Goal: Task Accomplishment & Management: Complete application form

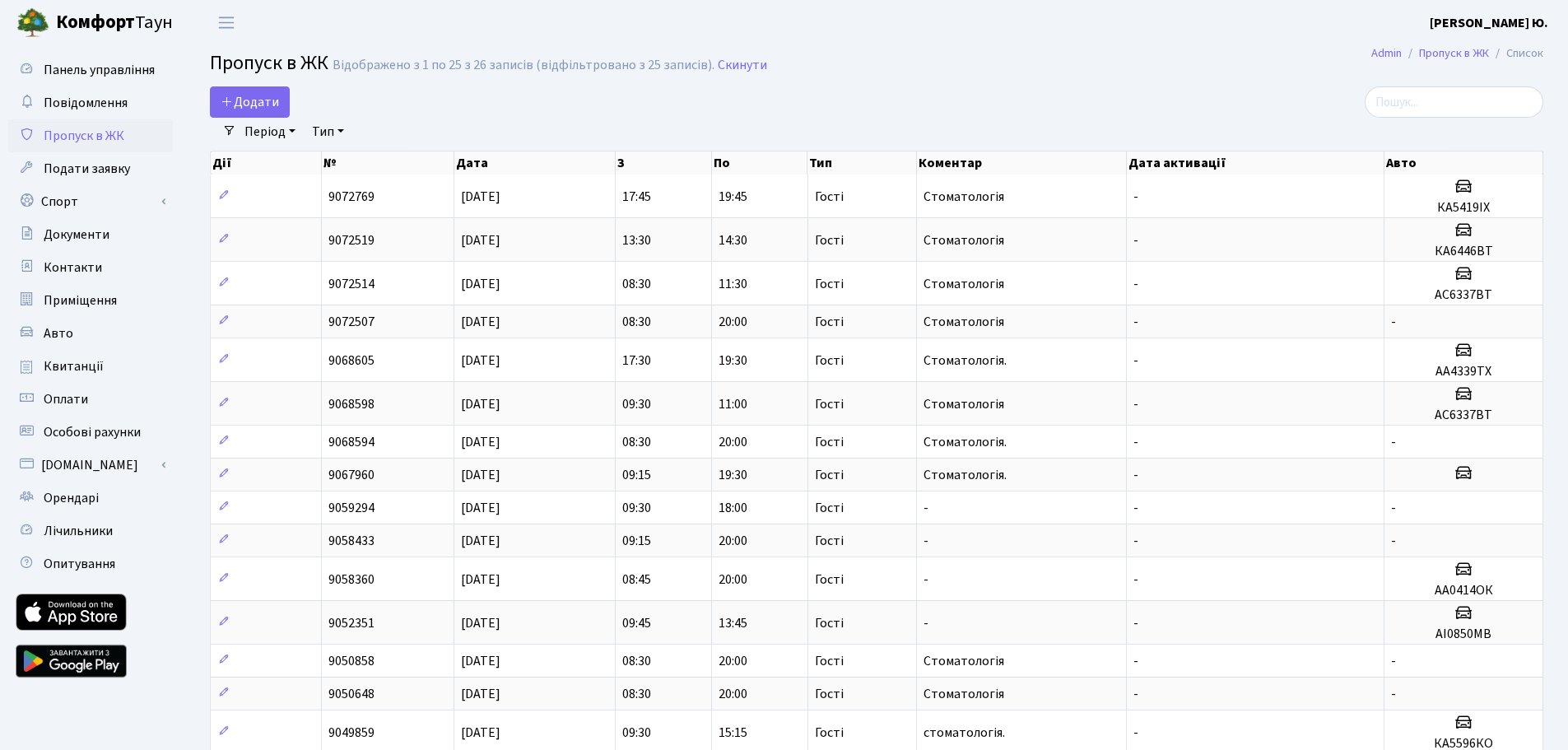
select select "25"
click at [262, 96] on span "Додати" at bounding box center [249, 103] width 58 height 18
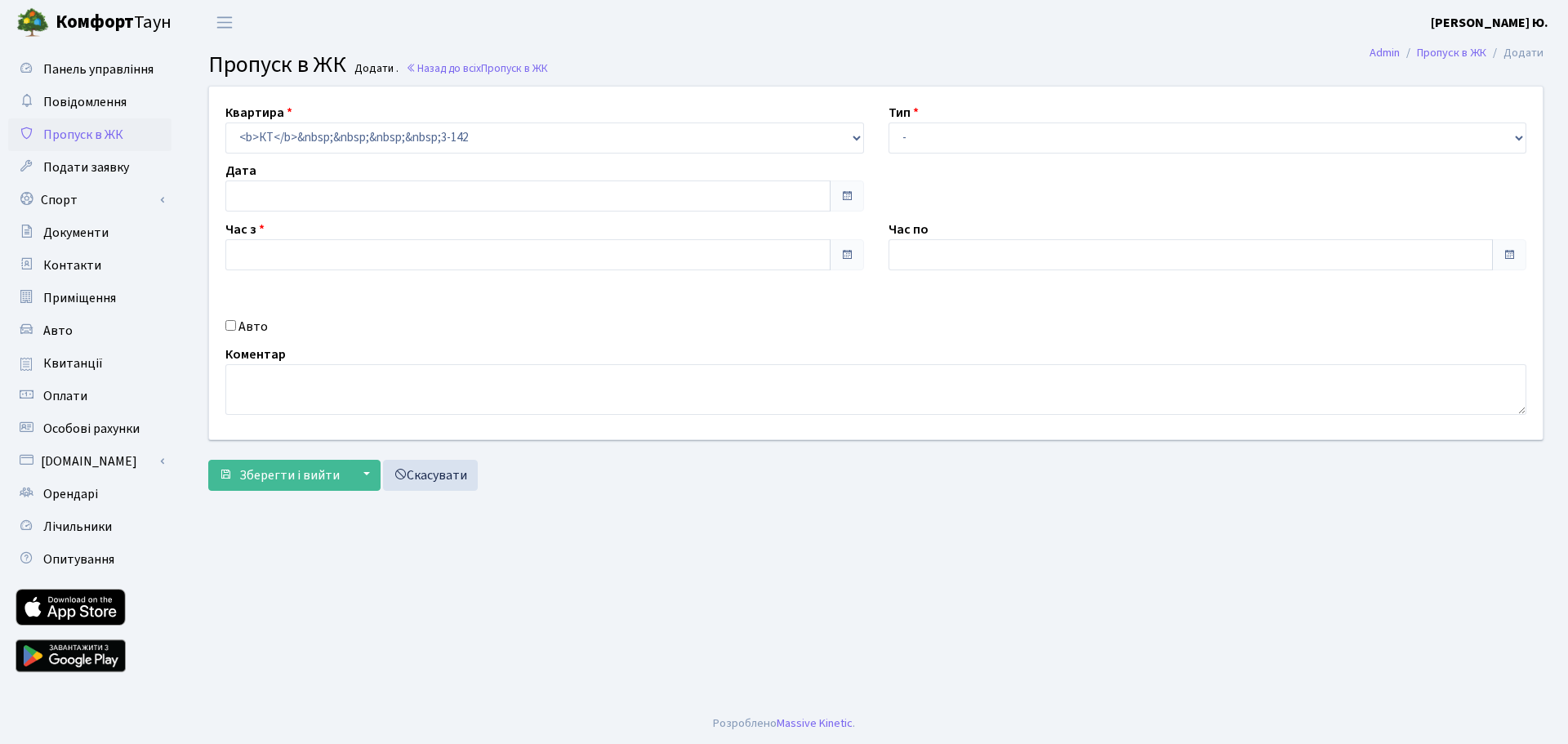
type input "[DATE]"
type input "19:45"
type input "21:00"
click at [303, 198] on input "14.10.2025" at bounding box center [528, 196] width 605 height 31
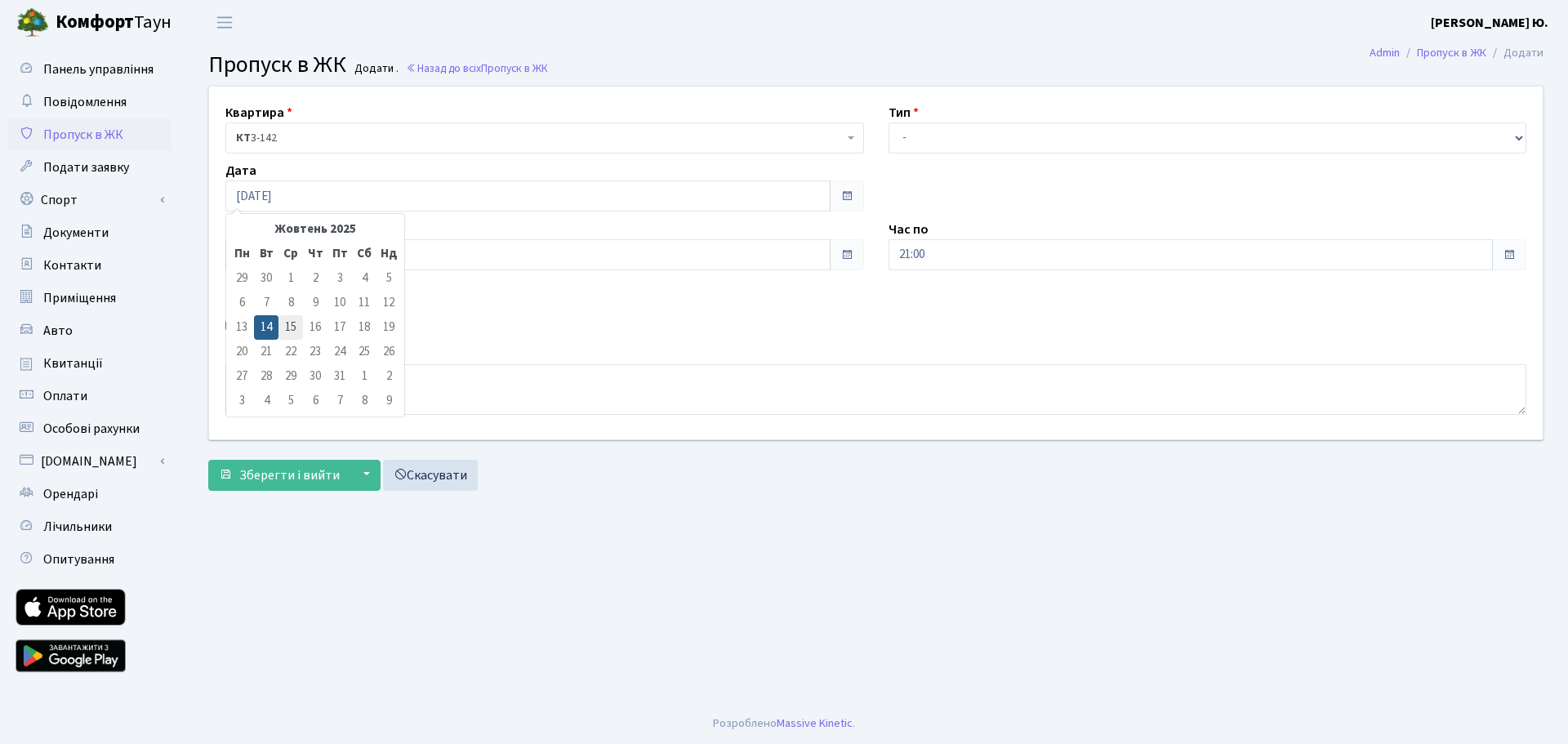
click at [289, 327] on td "15" at bounding box center [290, 327] width 25 height 25
type input "[DATE]"
click at [265, 255] on input "19:45" at bounding box center [528, 255] width 605 height 31
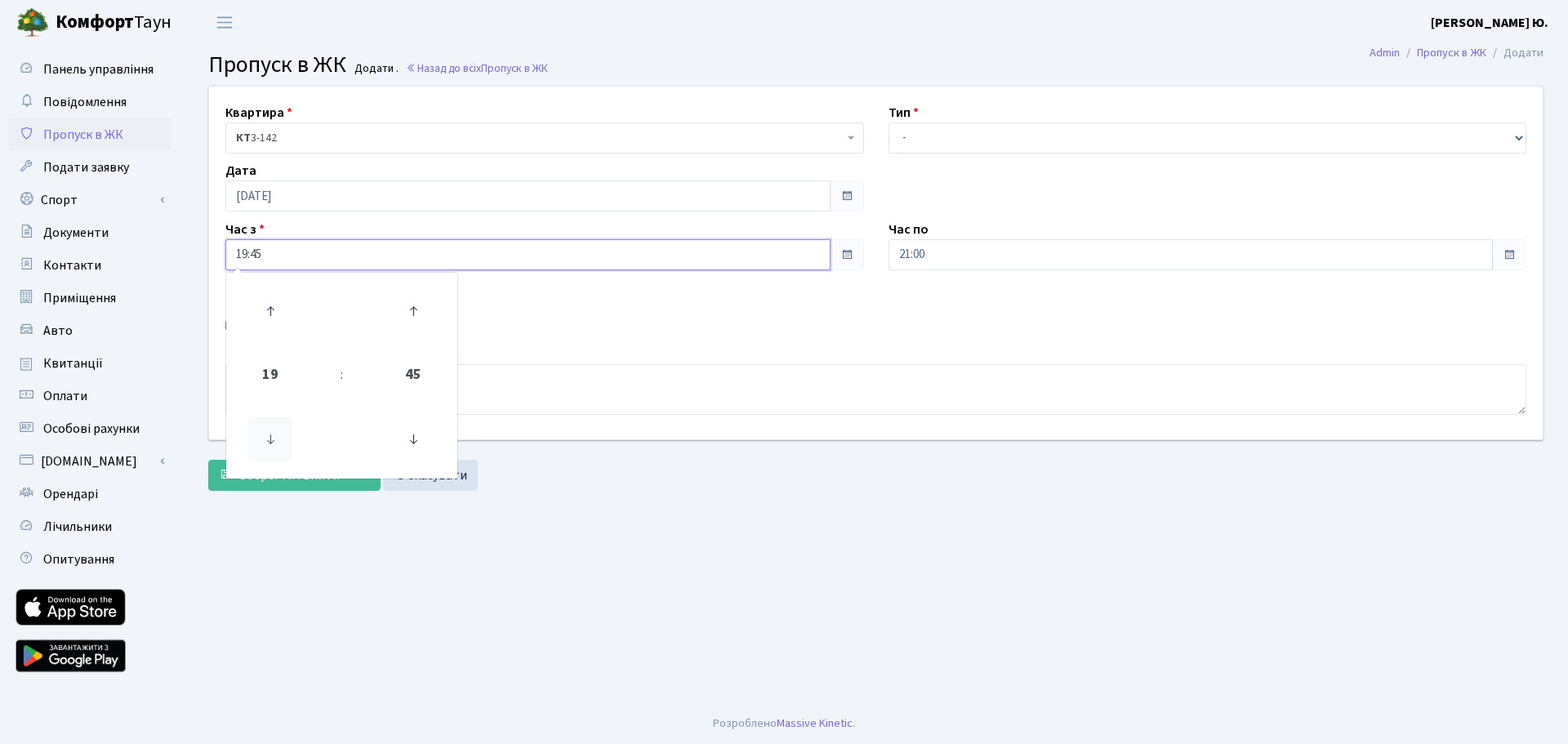
click at [281, 433] on icon at bounding box center [270, 440] width 44 height 44
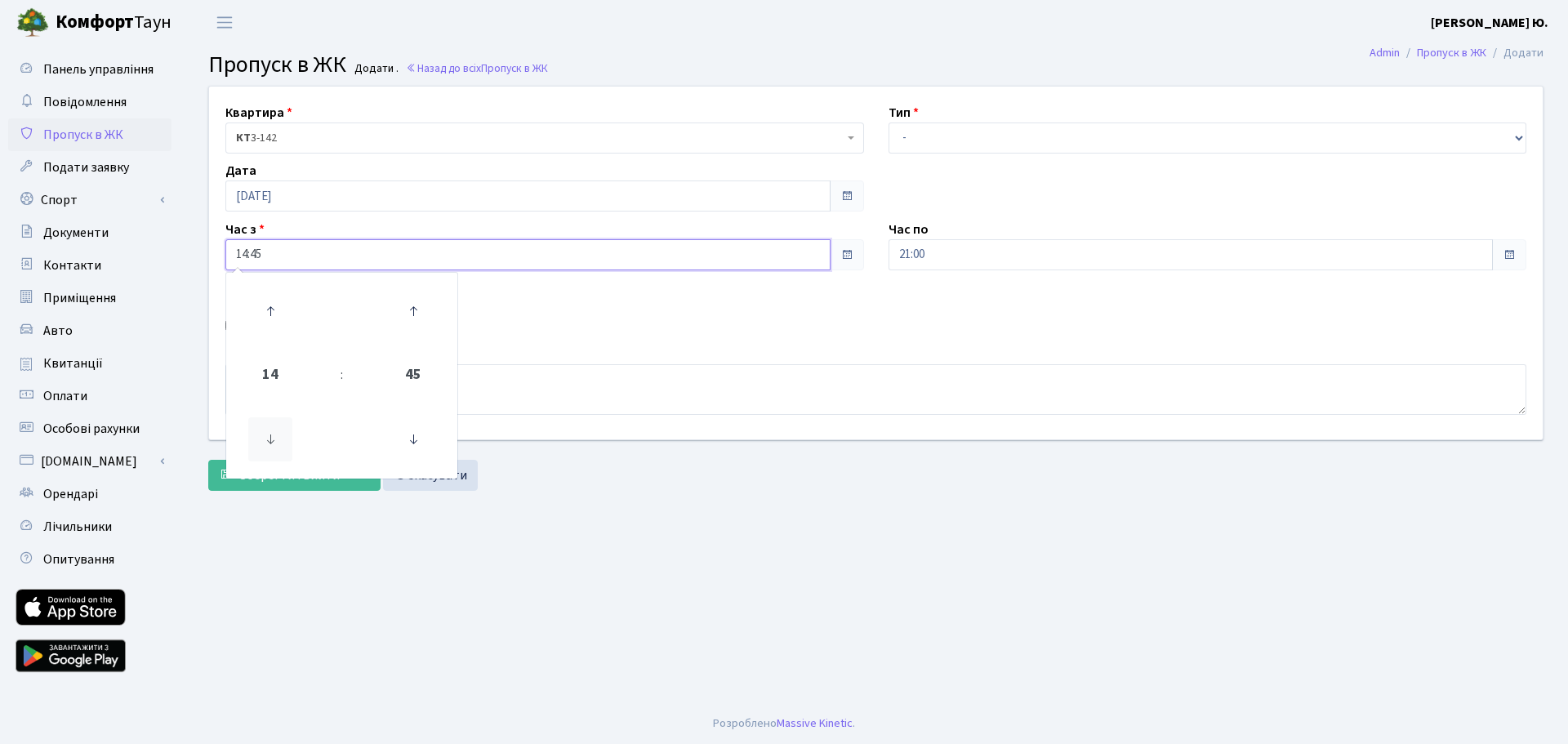
click at [281, 433] on icon at bounding box center [270, 440] width 44 height 44
click at [280, 432] on icon at bounding box center [270, 440] width 44 height 44
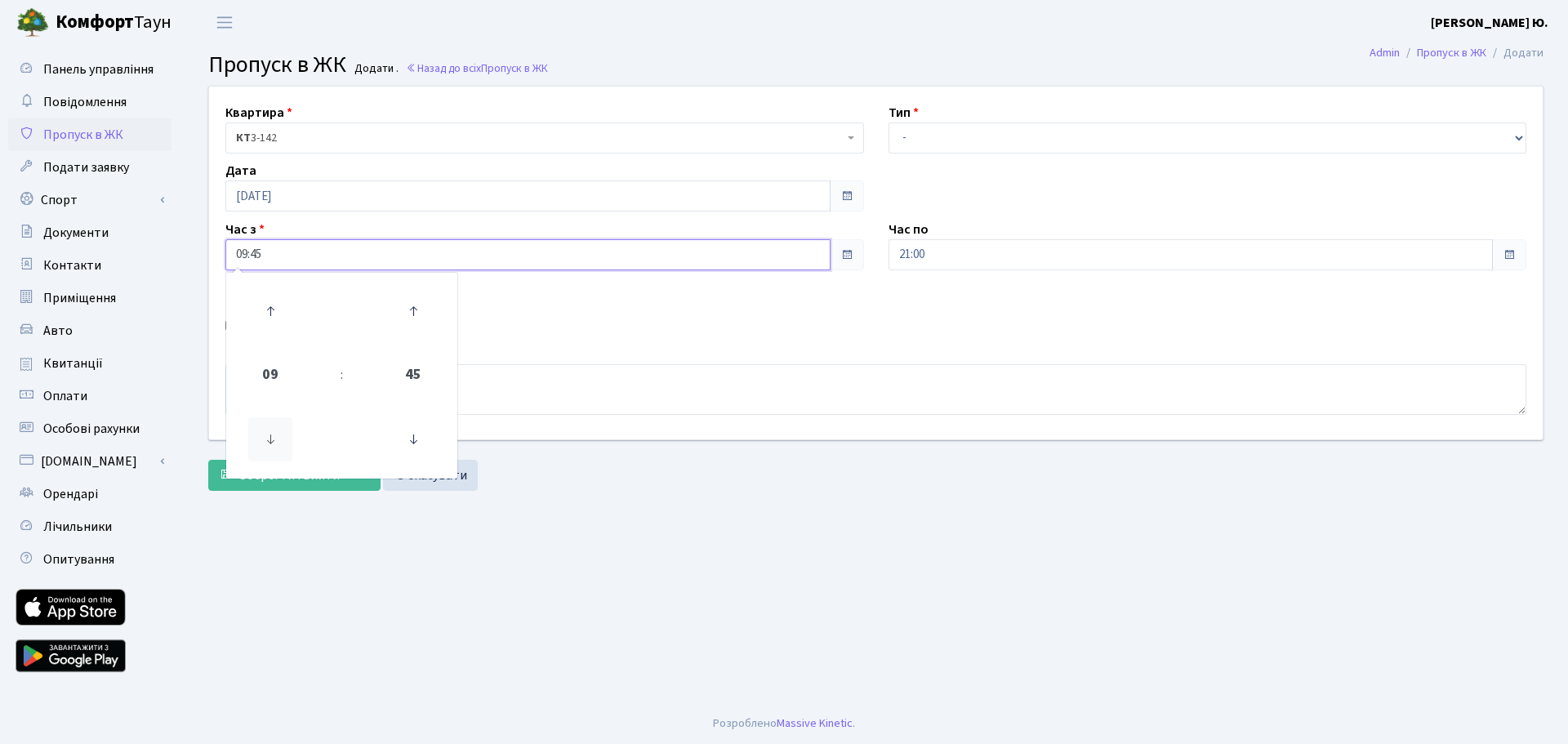
click at [280, 432] on icon at bounding box center [270, 440] width 44 height 44
click at [282, 305] on icon at bounding box center [270, 312] width 44 height 44
click at [427, 462] on icon at bounding box center [413, 440] width 44 height 44
type input "09:30"
drag, startPoint x: 968, startPoint y: 129, endPoint x: 964, endPoint y: 149, distance: 20.4
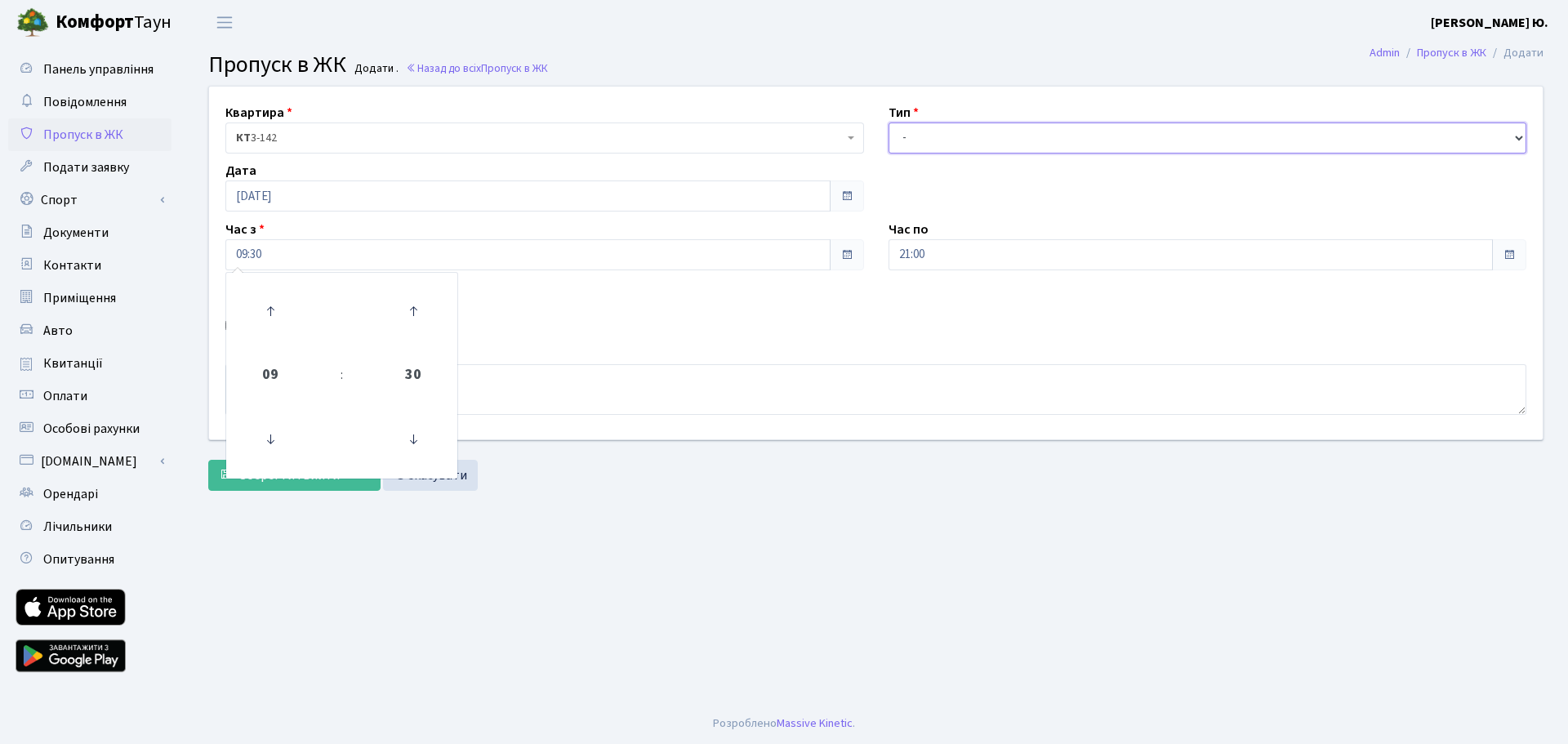
click at [967, 130] on select "- Доставка Таксі Гості Сервіс" at bounding box center [1207, 138] width 638 height 31
select select "3"
click at [888, 123] on select "- Доставка Таксі Гості Сервіс" at bounding box center [1207, 138] width 638 height 31
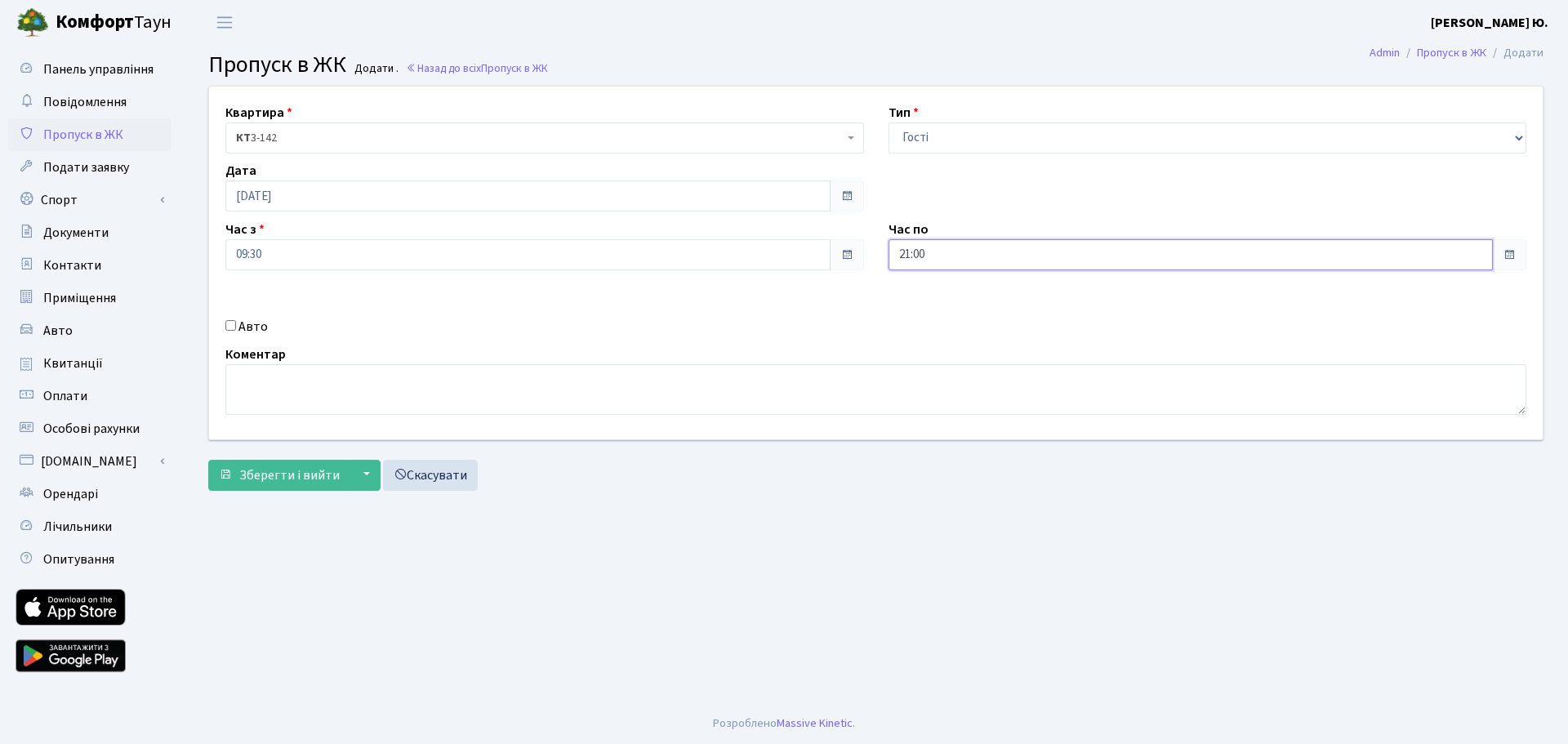
click at [949, 254] on input "21:00" at bounding box center [1191, 255] width 605 height 31
click at [942, 434] on icon at bounding box center [933, 440] width 44 height 44
click at [942, 435] on icon at bounding box center [933, 440] width 44 height 44
click at [942, 436] on icon at bounding box center [933, 440] width 44 height 44
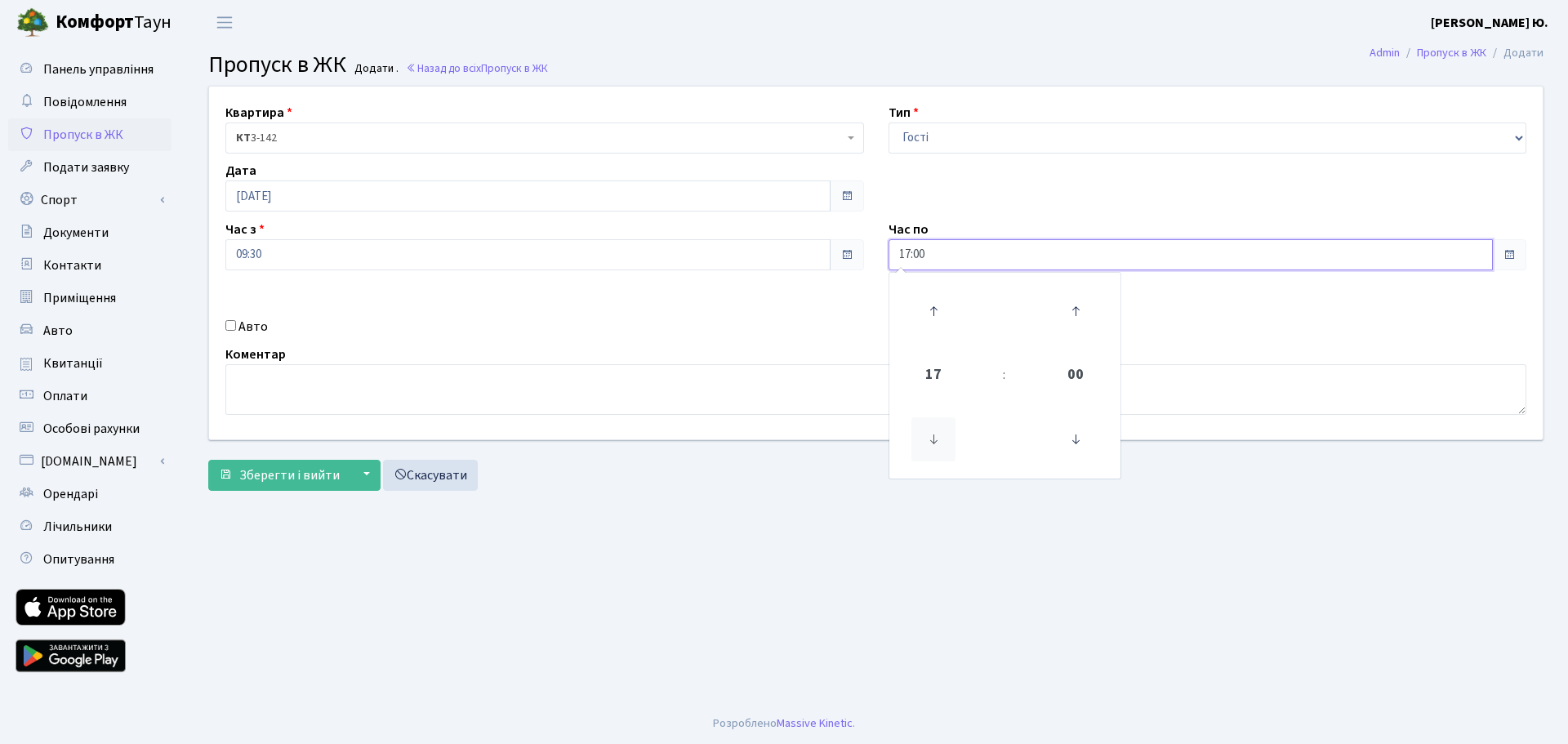
click at [931, 435] on icon at bounding box center [933, 440] width 44 height 44
click at [933, 434] on icon at bounding box center [933, 440] width 44 height 44
click at [933, 435] on icon at bounding box center [933, 440] width 44 height 44
click at [933, 436] on icon at bounding box center [933, 440] width 44 height 44
click at [933, 437] on icon at bounding box center [933, 440] width 44 height 44
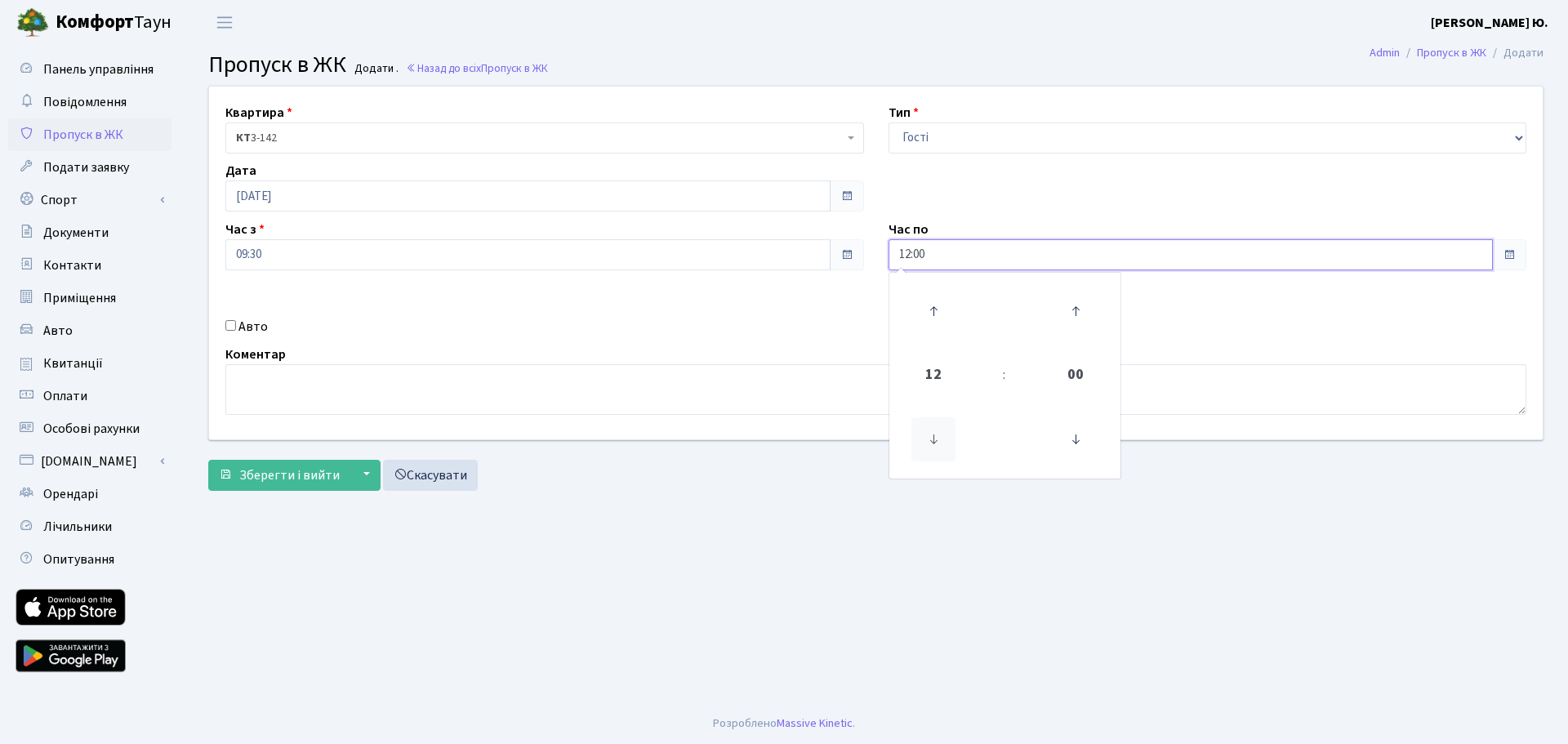
click at [933, 437] on icon at bounding box center [933, 440] width 44 height 44
click at [933, 298] on icon at bounding box center [933, 312] width 44 height 44
click at [1083, 320] on icon at bounding box center [1075, 312] width 44 height 44
click at [1083, 321] on icon at bounding box center [1075, 312] width 44 height 44
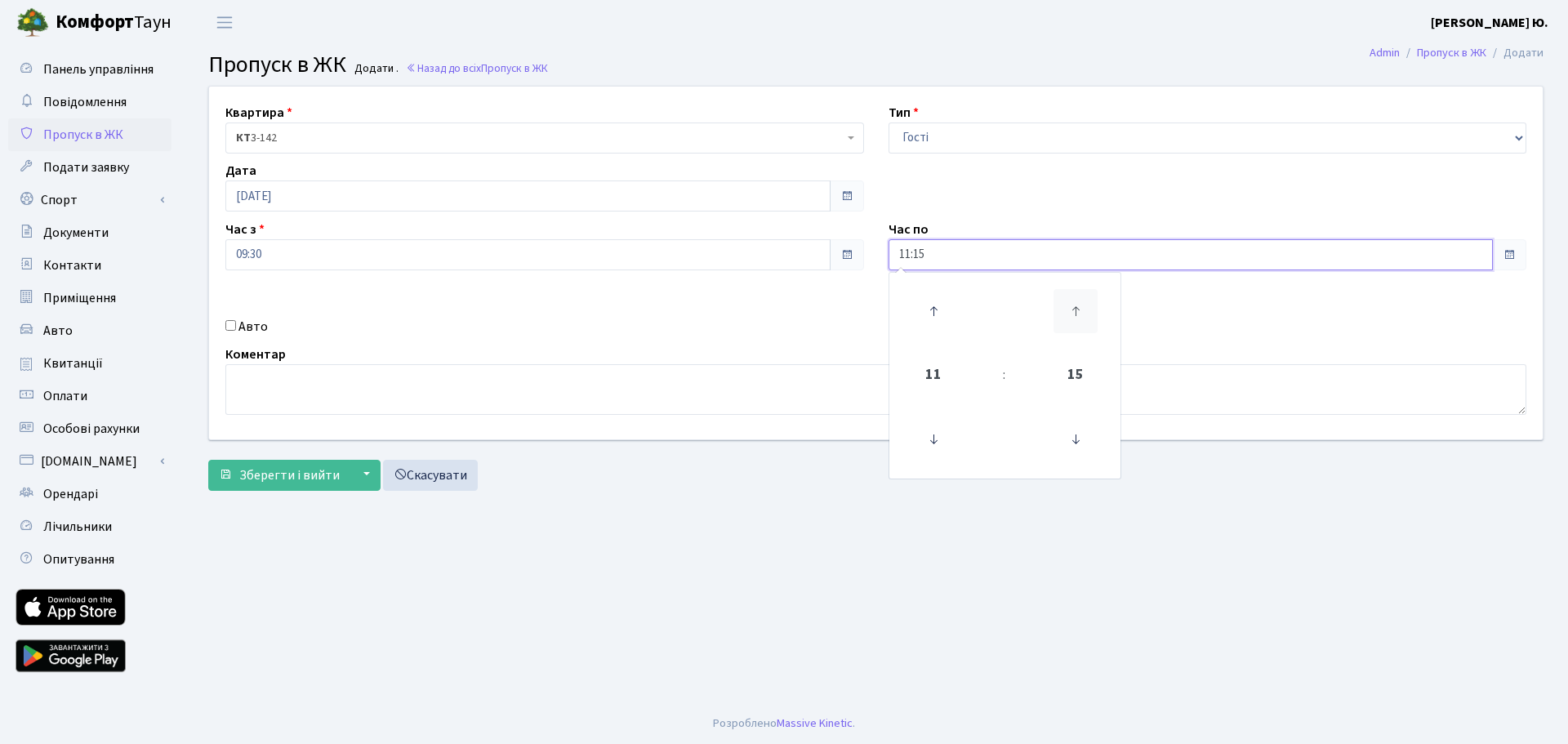
type input "11:30"
drag, startPoint x: 496, startPoint y: 404, endPoint x: 595, endPoint y: 410, distance: 99.2
click at [496, 404] on textarea at bounding box center [876, 389] width 1301 height 50
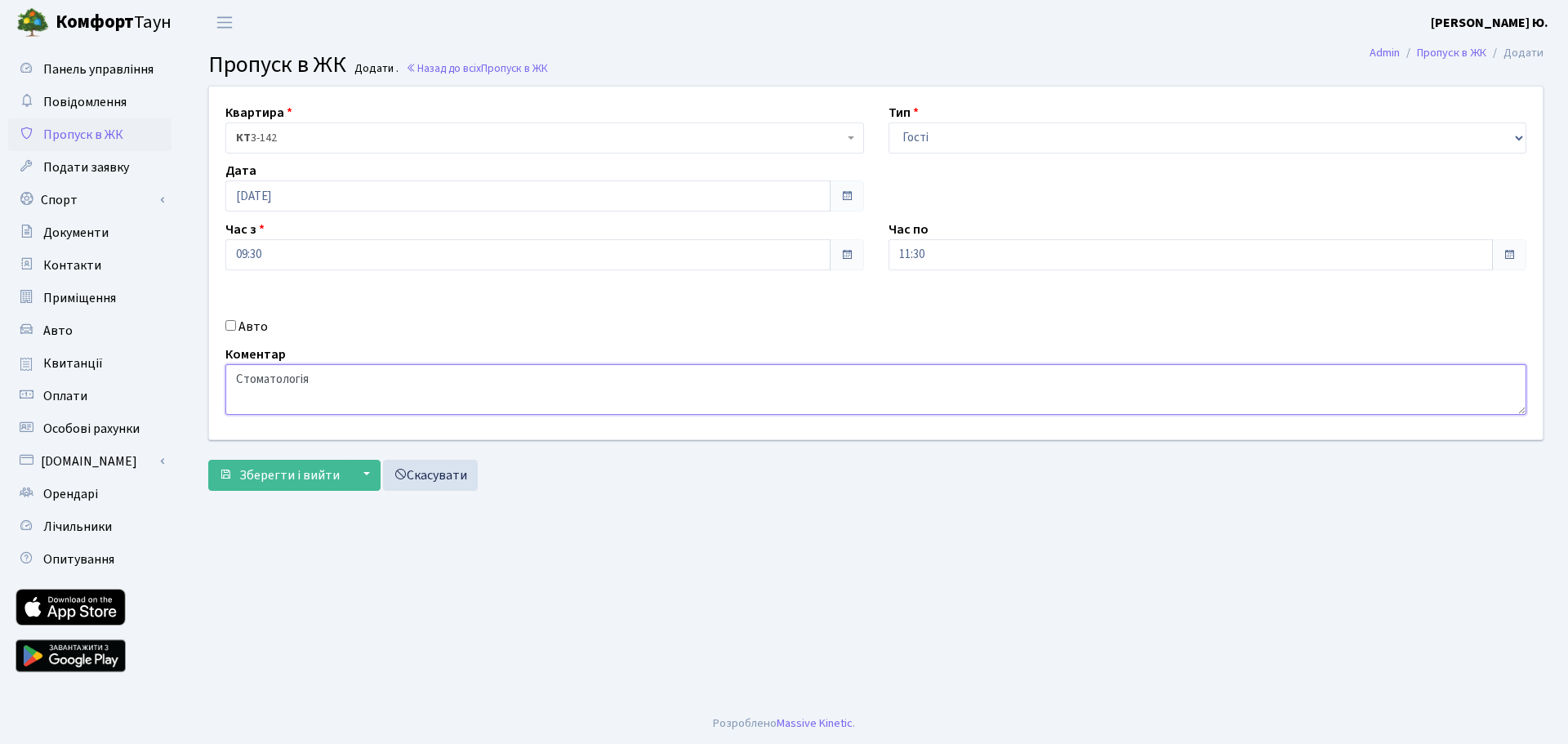
type textarea "Стоматологія"
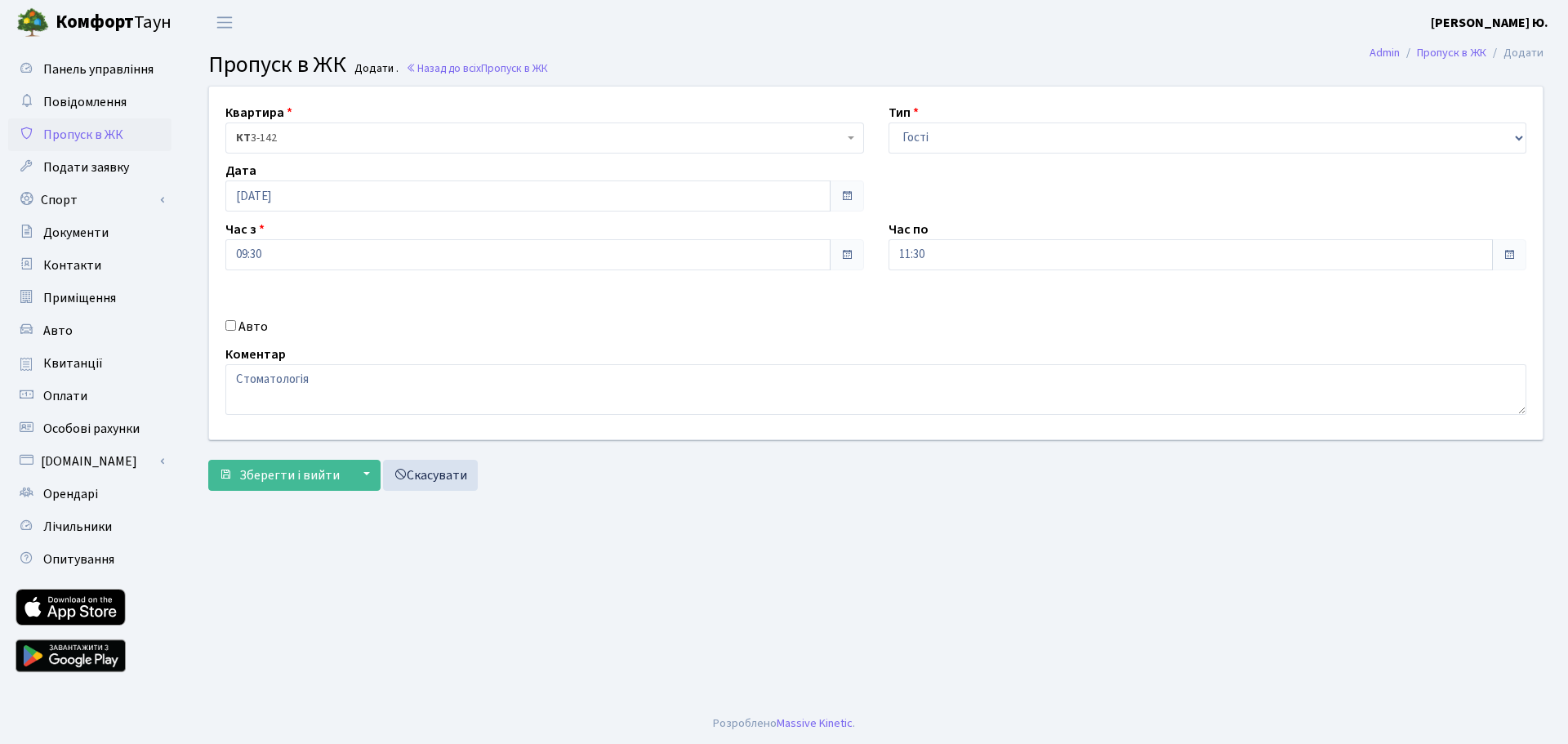
click at [233, 328] on input "Авто" at bounding box center [231, 326] width 11 height 11
checkbox input "true"
paste input "КА8939МР"
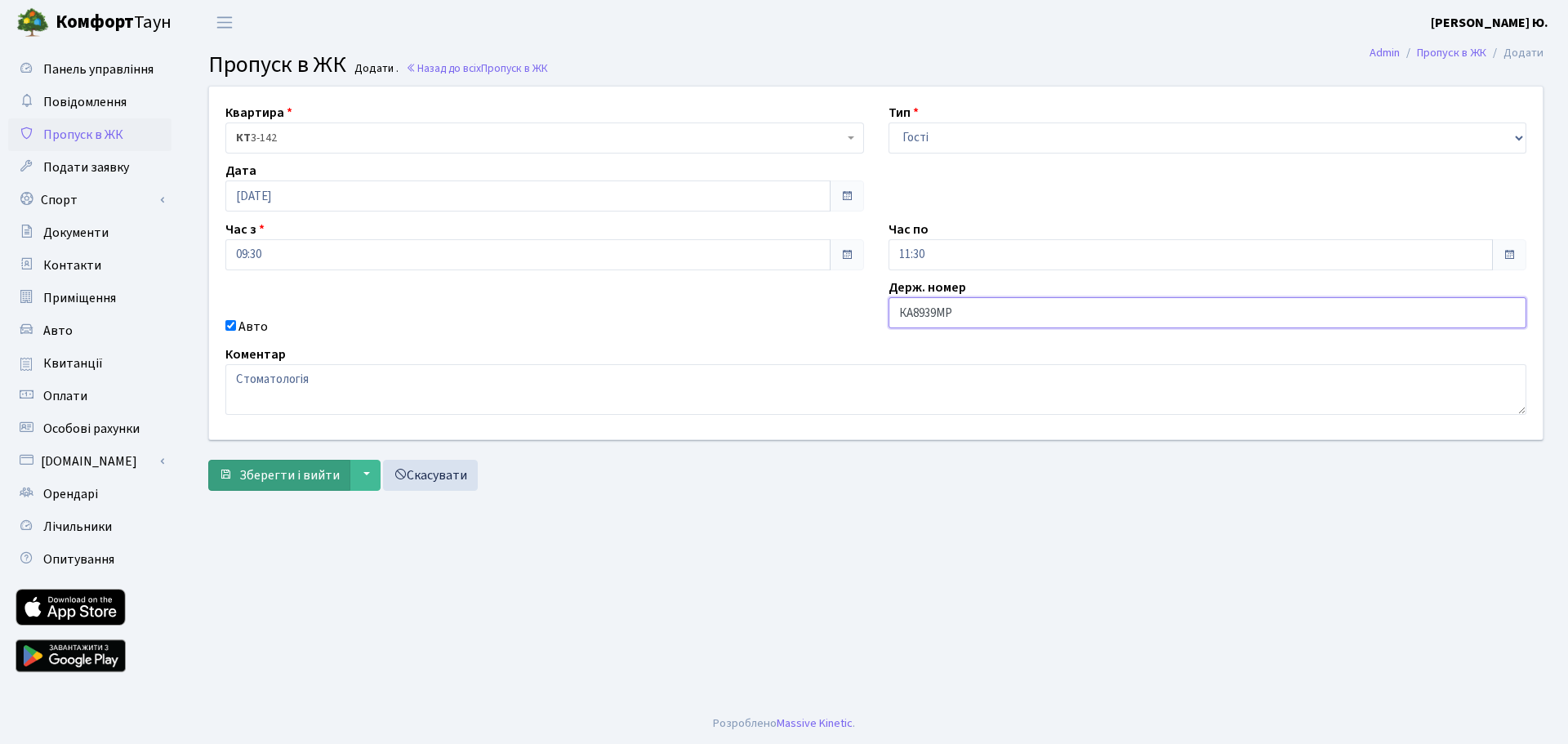
type input "КА8939МР"
click at [317, 467] on span "Зберегти і вийти" at bounding box center [289, 476] width 101 height 18
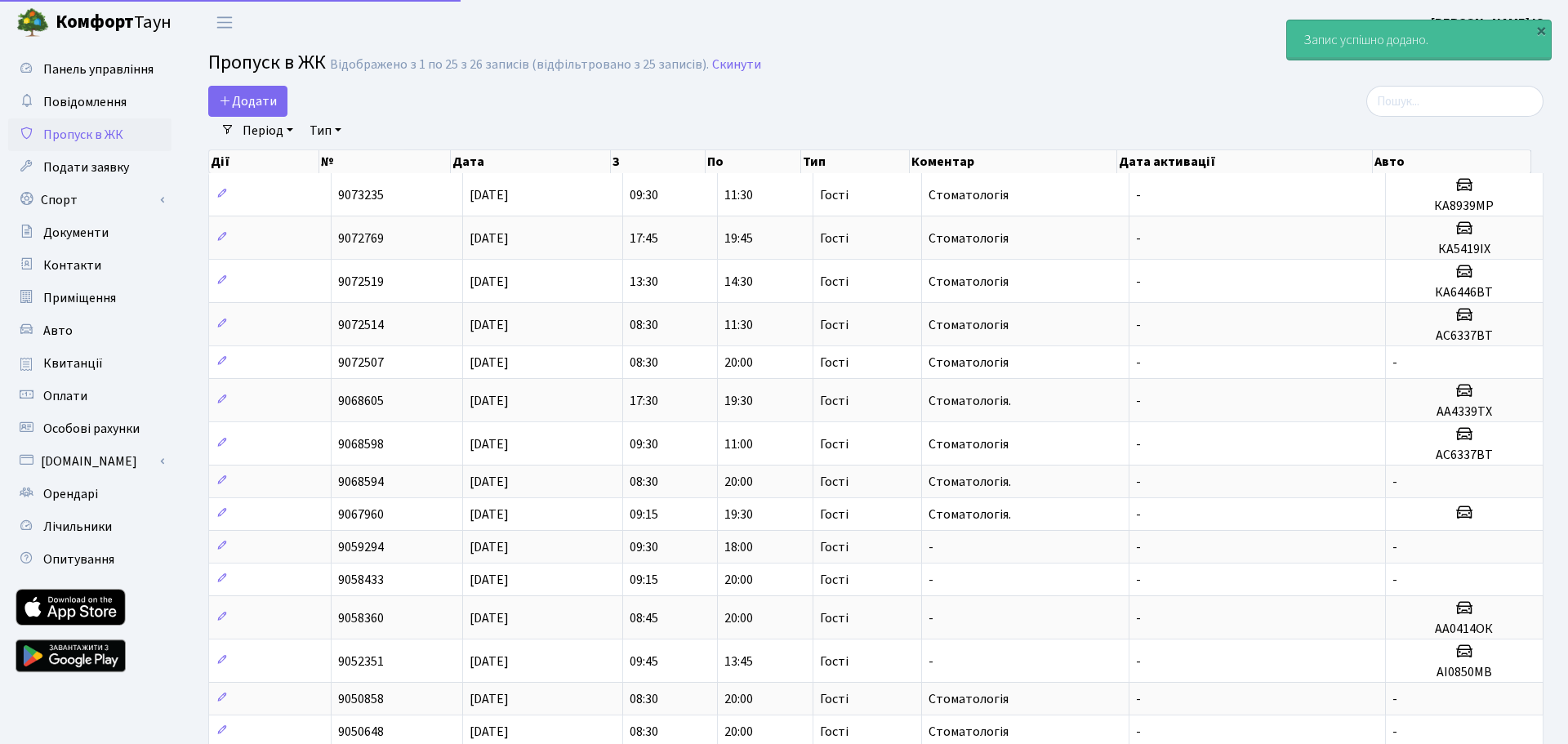
select select "25"
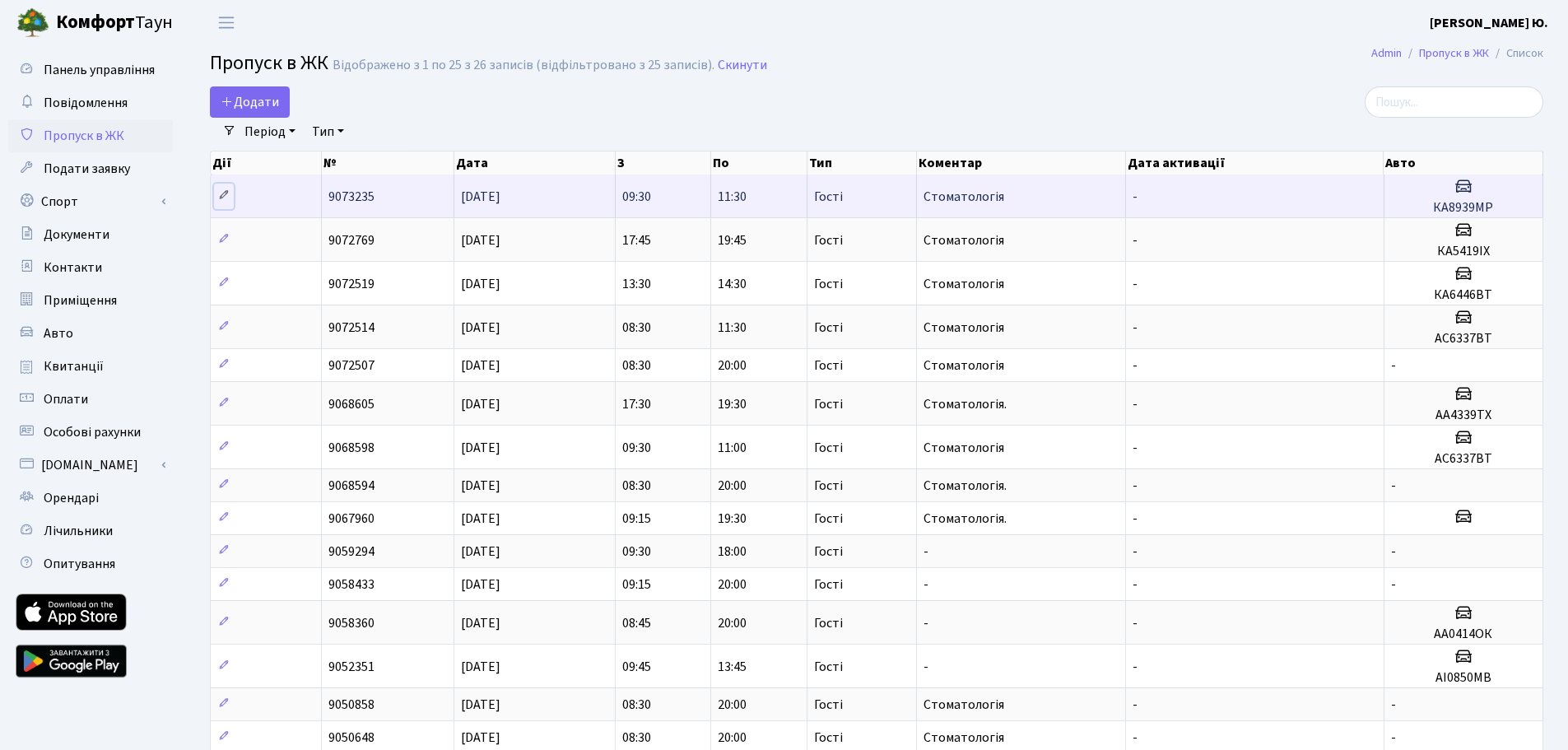
click at [214, 194] on link at bounding box center [223, 197] width 19 height 26
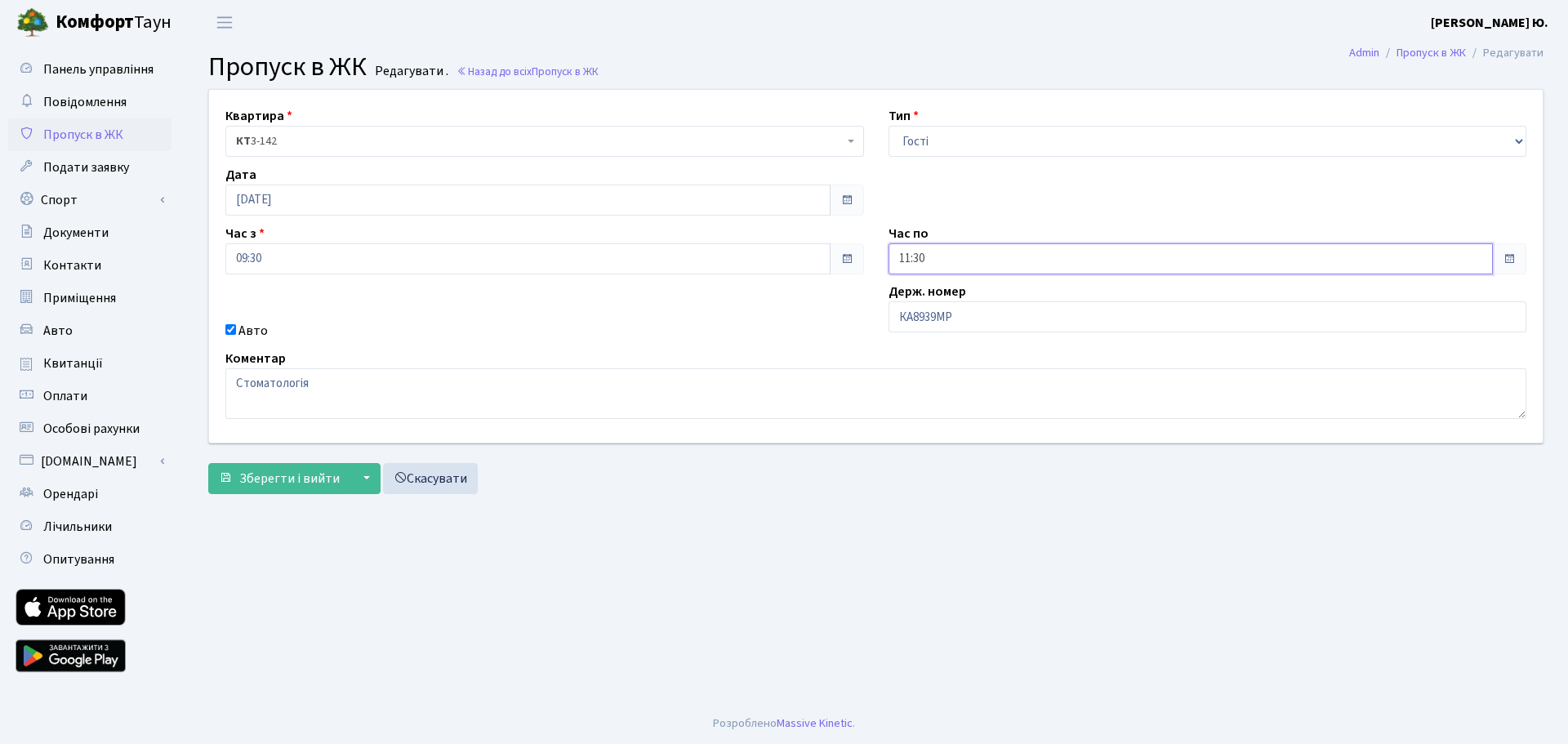
click at [935, 254] on input "11:30" at bounding box center [1191, 259] width 605 height 31
click at [935, 312] on icon at bounding box center [933, 315] width 44 height 44
type input "12:30"
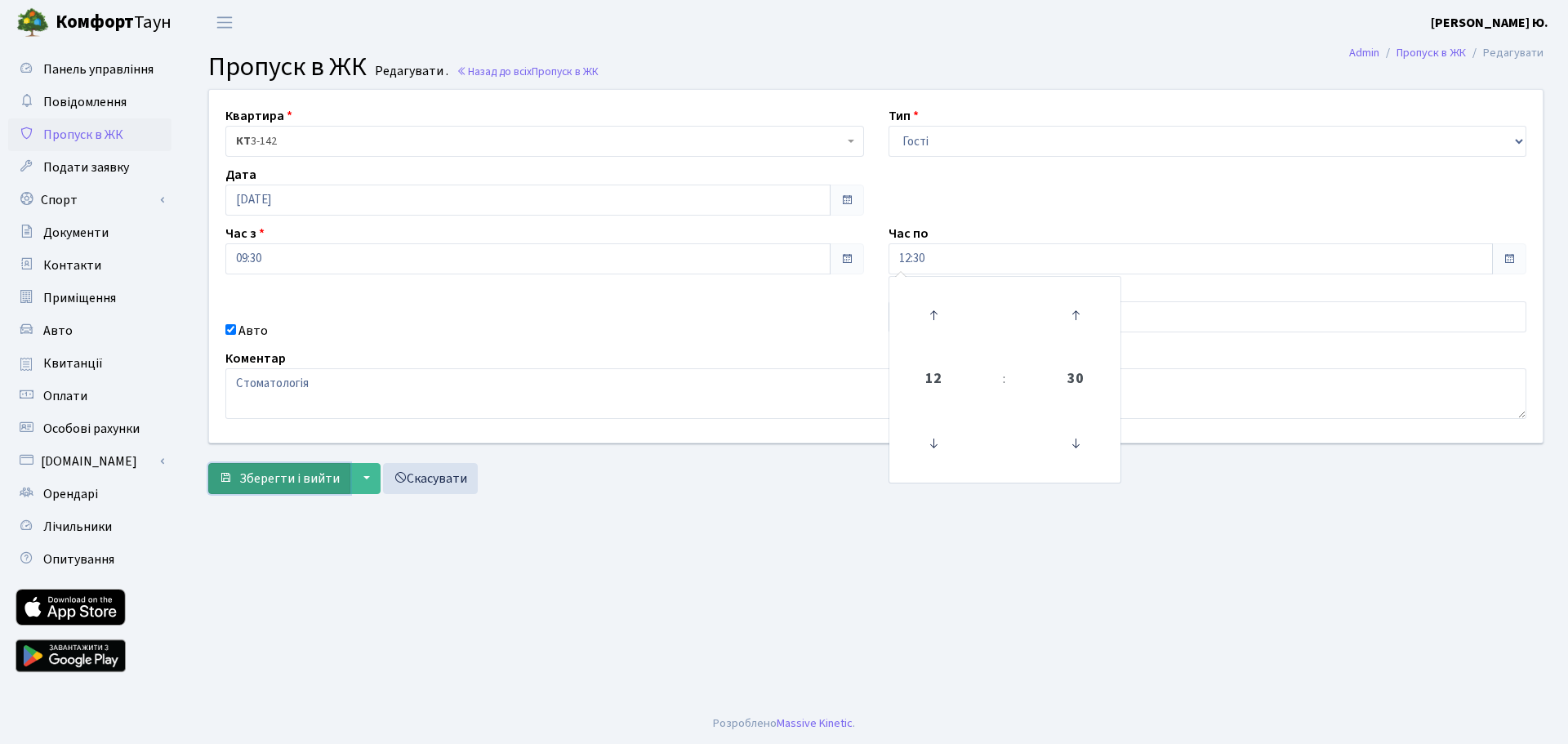
click at [267, 476] on span "Зберегти і вийти" at bounding box center [289, 479] width 101 height 18
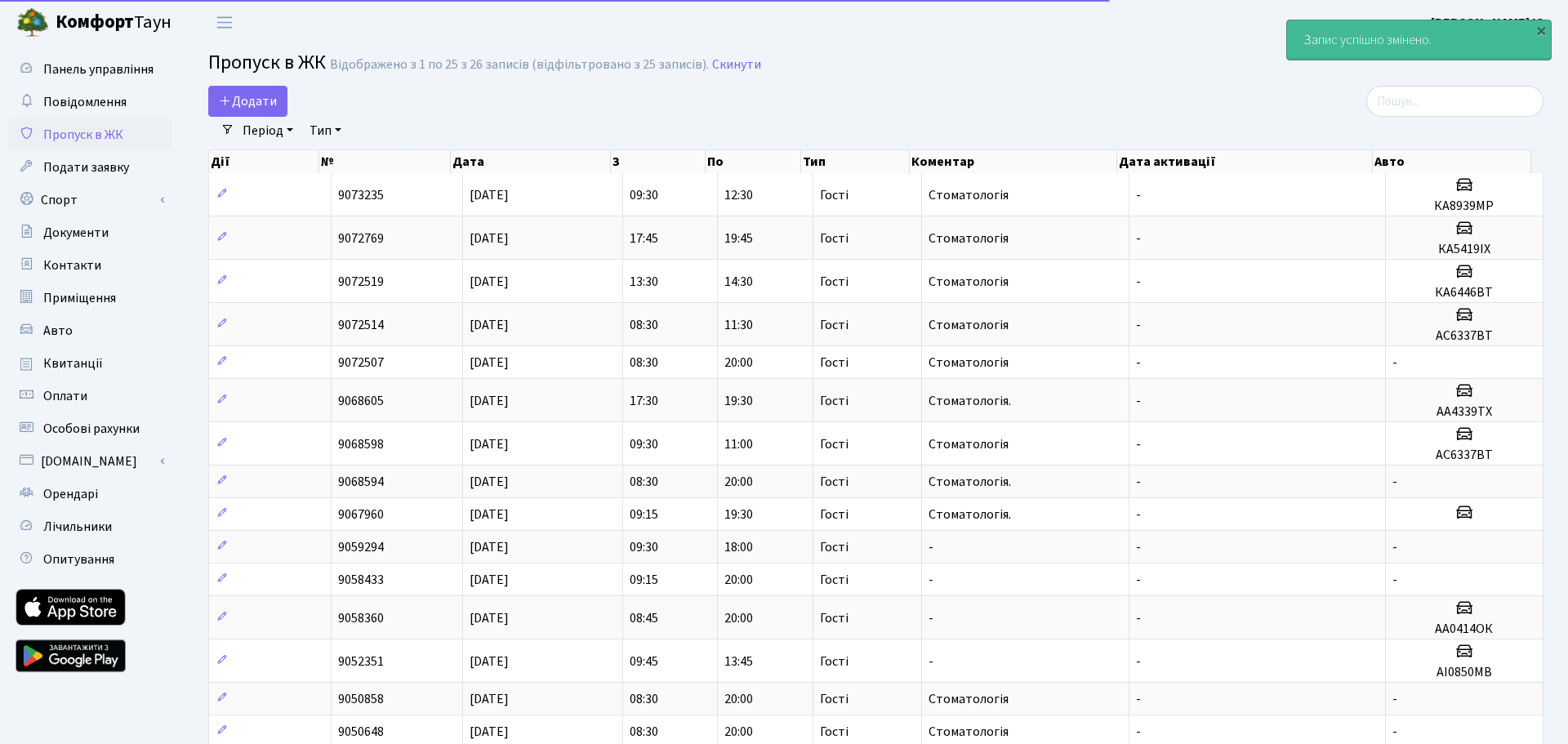
select select "25"
